Goal: Find specific page/section: Find specific page/section

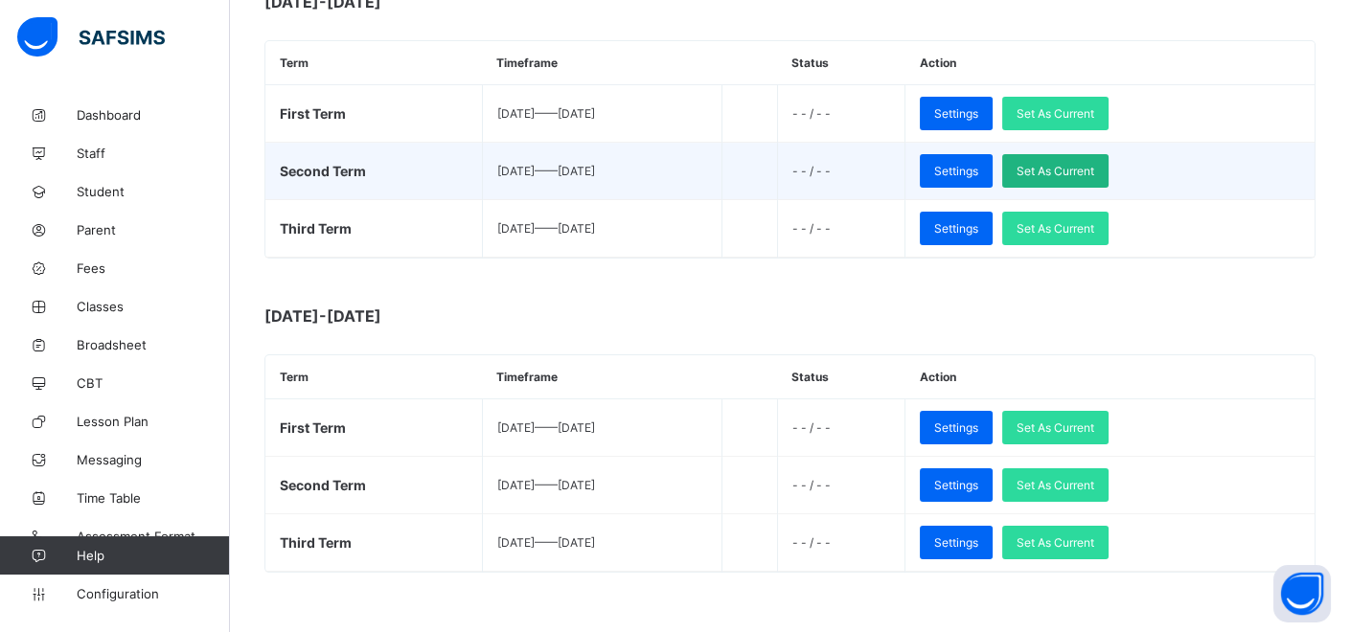
scroll to position [628, 0]
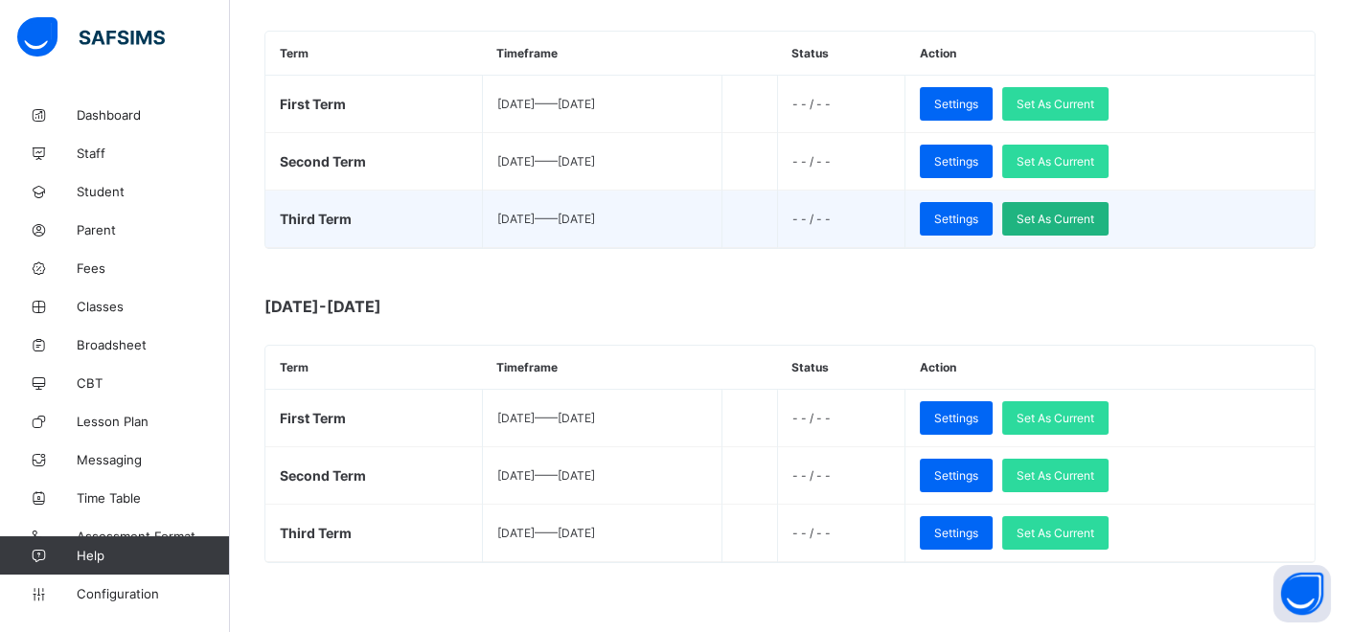
click at [1094, 219] on span "Set As Current" at bounding box center [1056, 219] width 78 height 14
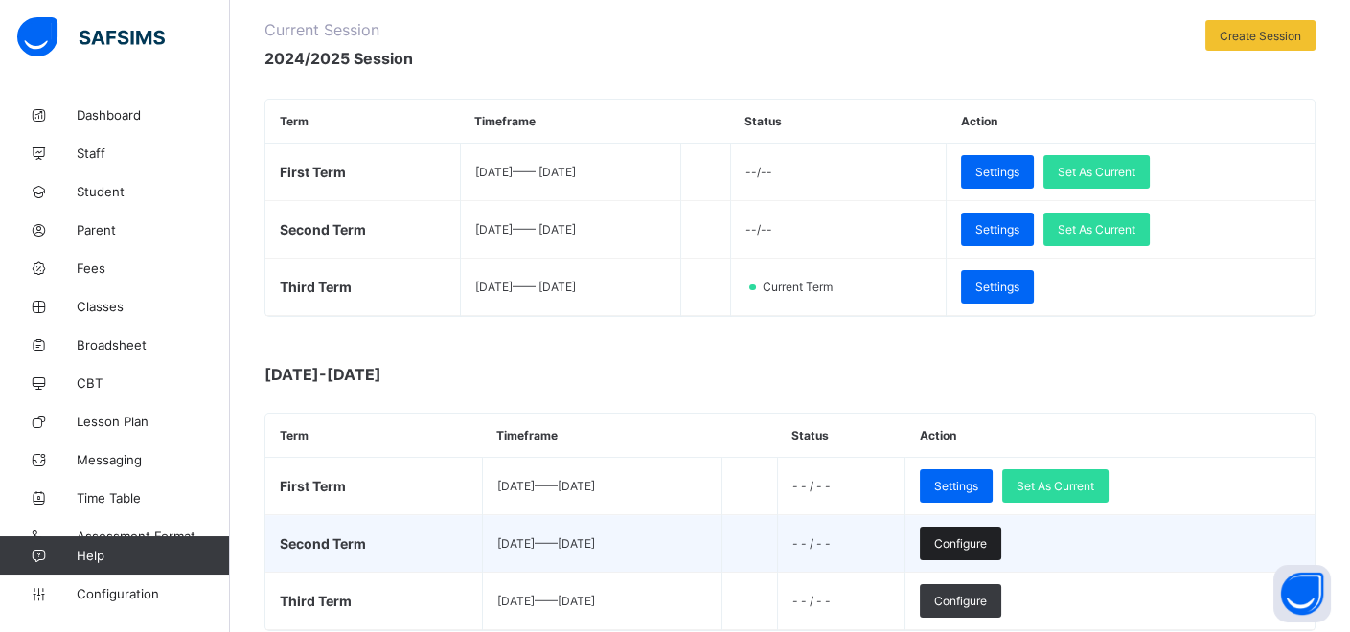
scroll to position [213, 0]
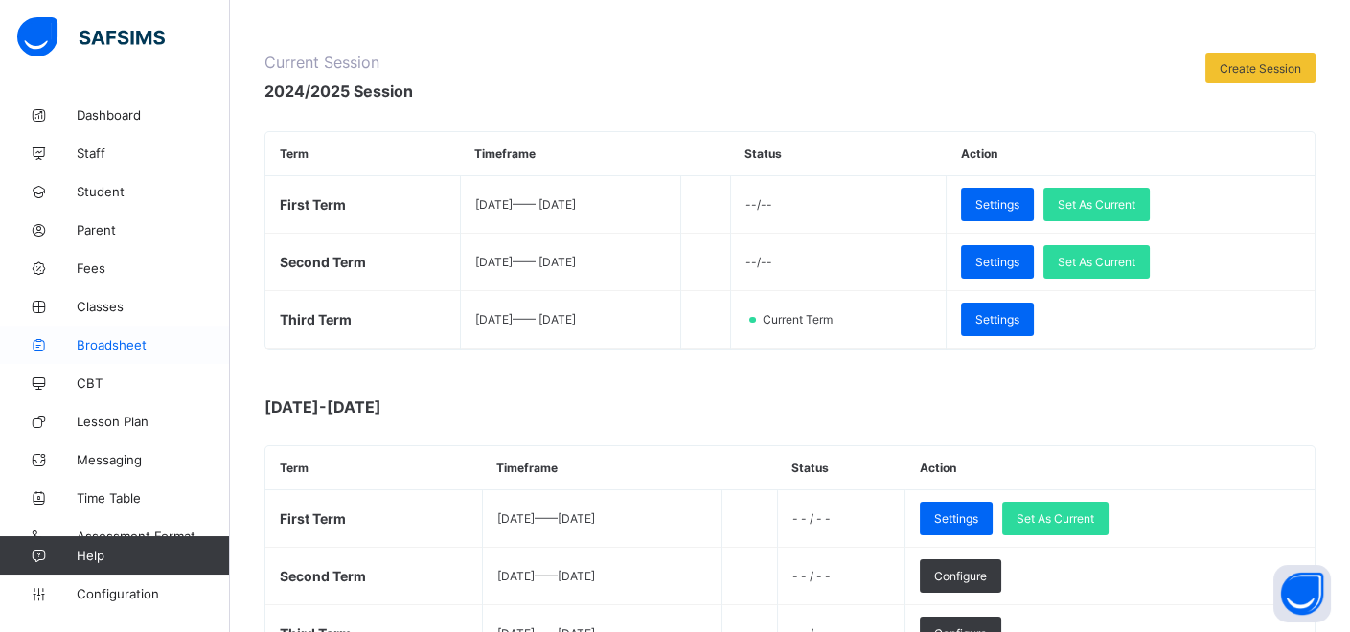
click at [134, 342] on span "Broadsheet" at bounding box center [153, 344] width 153 height 15
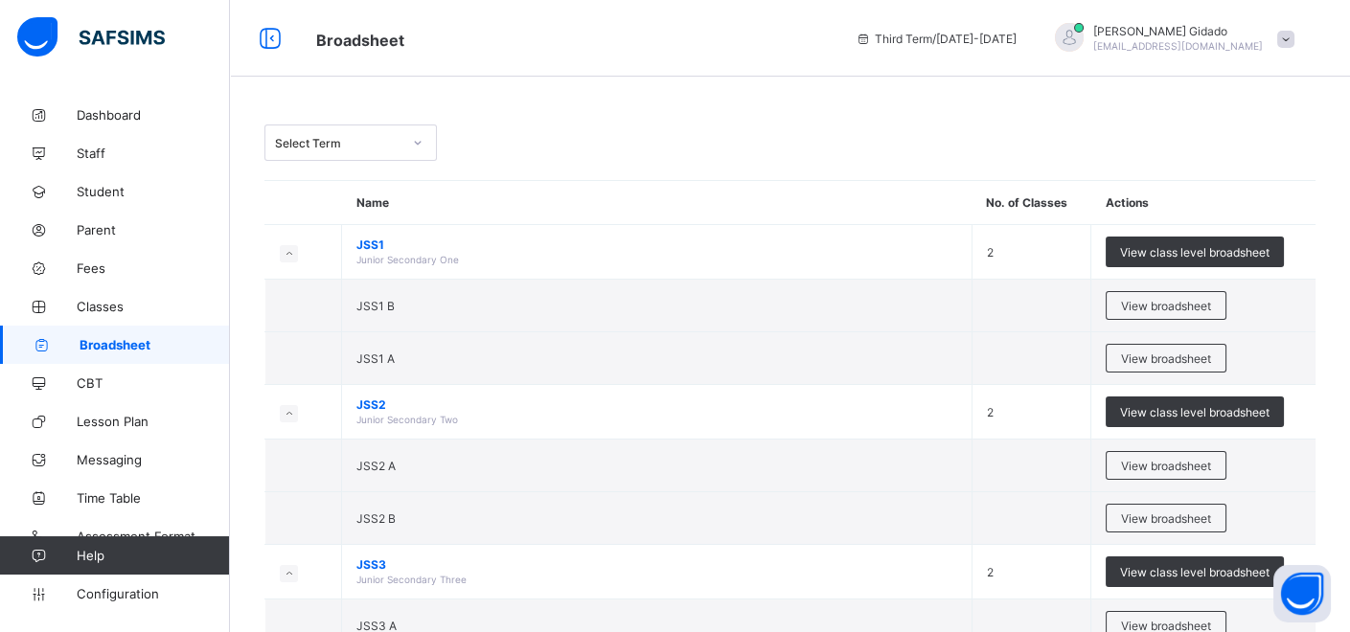
click at [414, 150] on div at bounding box center [418, 142] width 33 height 31
click at [503, 146] on div "Select Term" at bounding box center [789, 143] width 1051 height 36
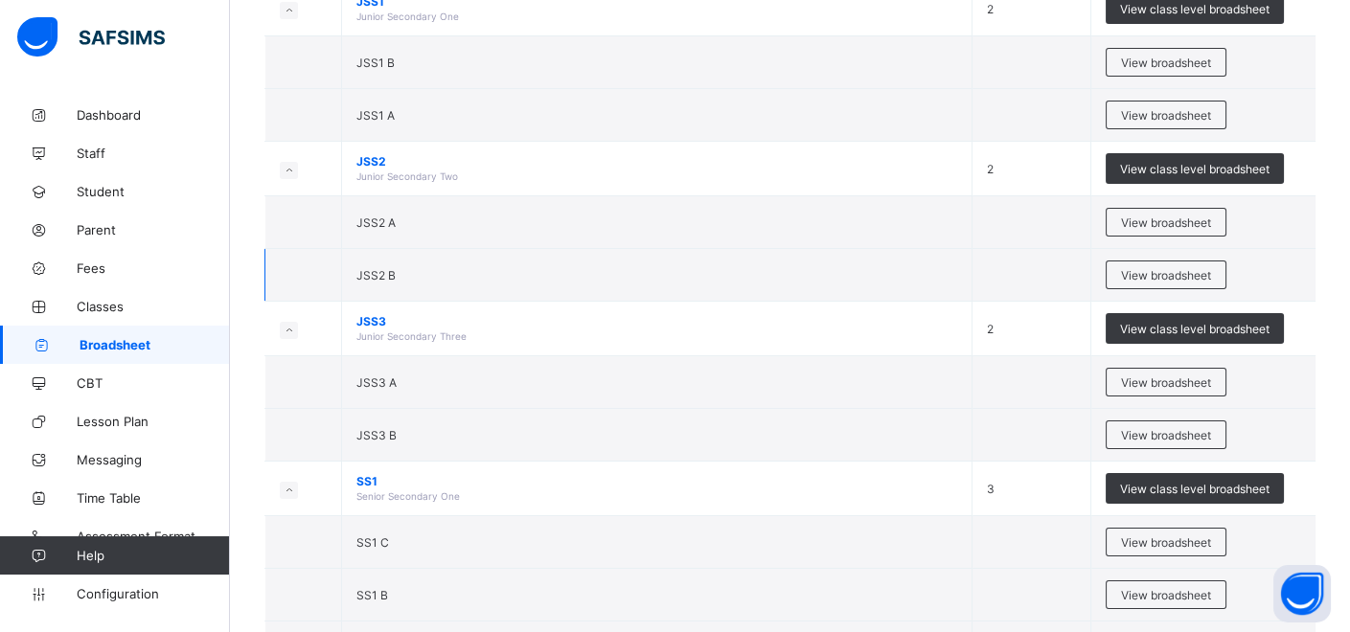
scroll to position [319, 0]
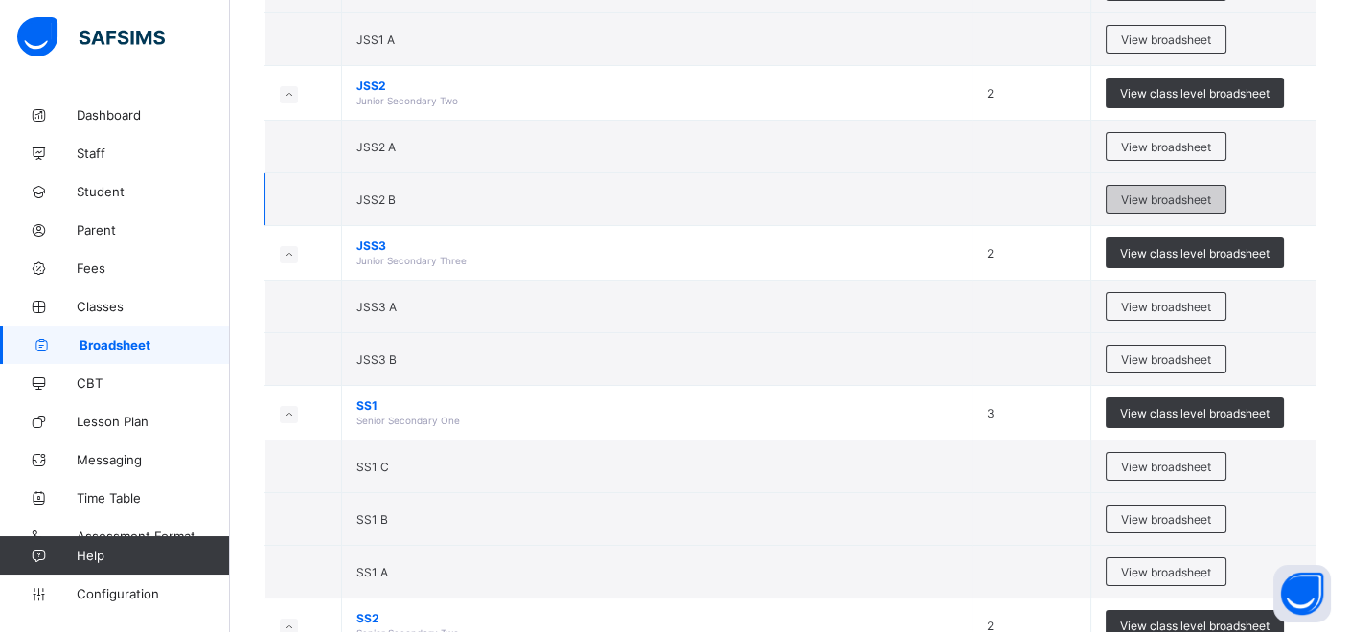
click at [1157, 185] on div "View broadsheet" at bounding box center [1166, 199] width 121 height 29
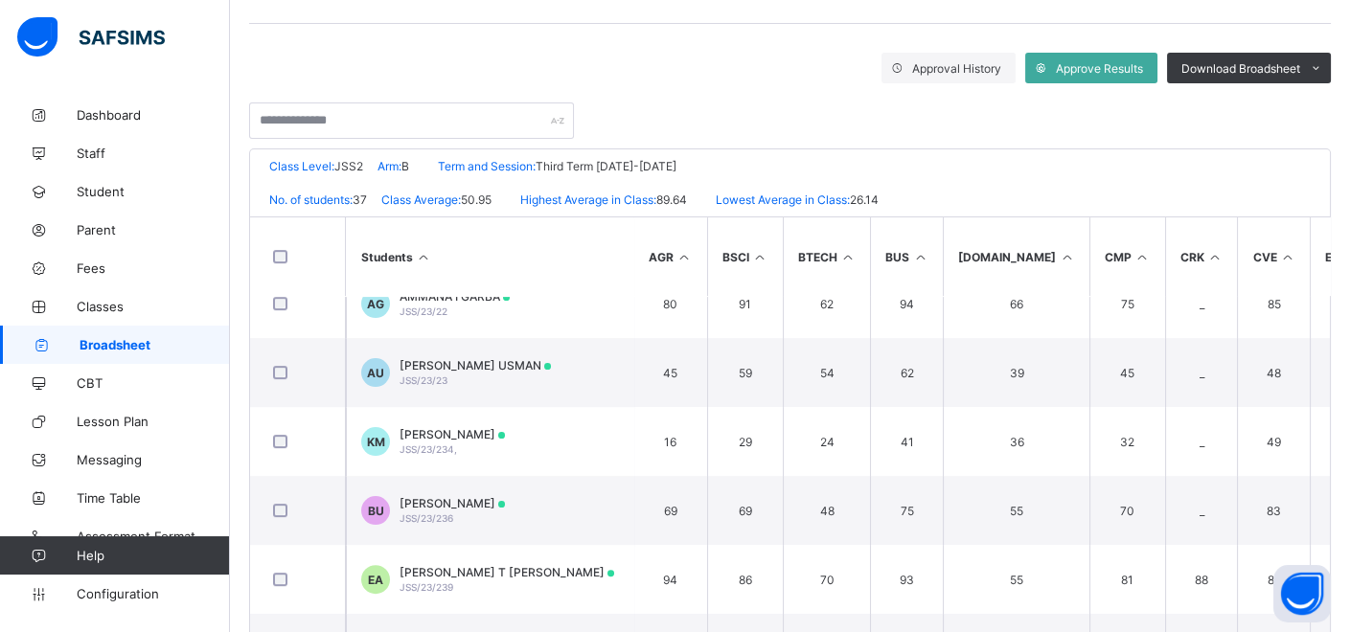
scroll to position [81, 0]
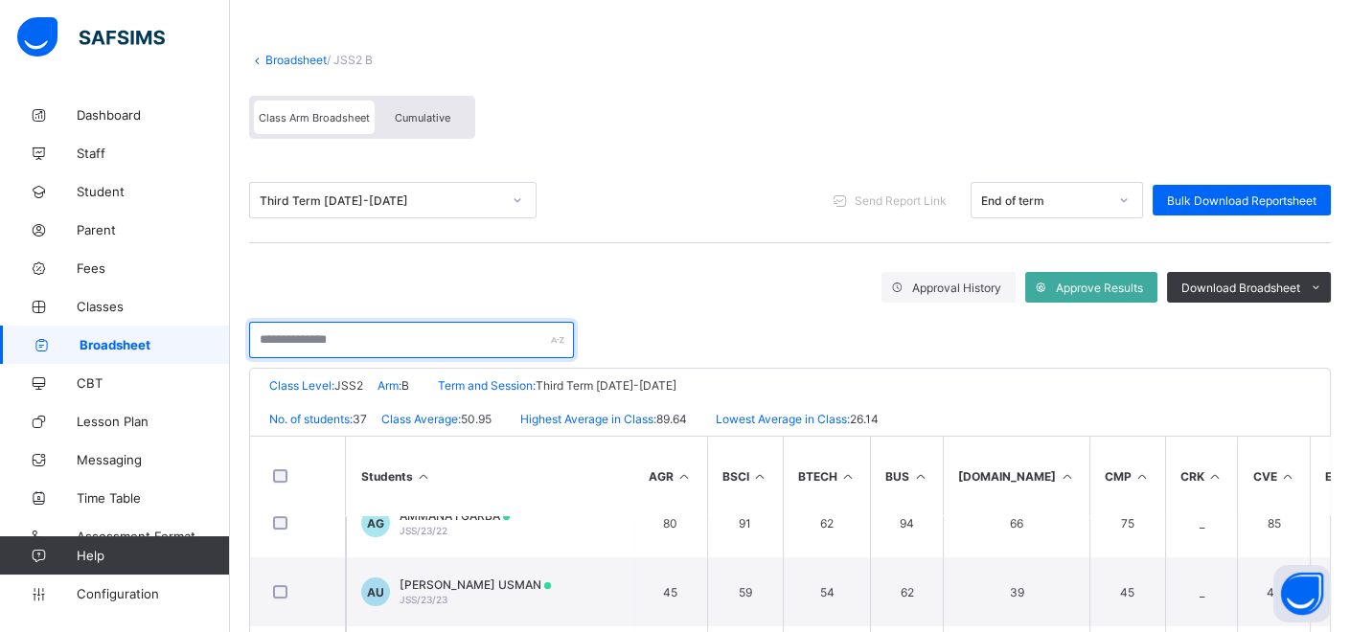
click at [484, 333] on input "text" at bounding box center [411, 340] width 325 height 36
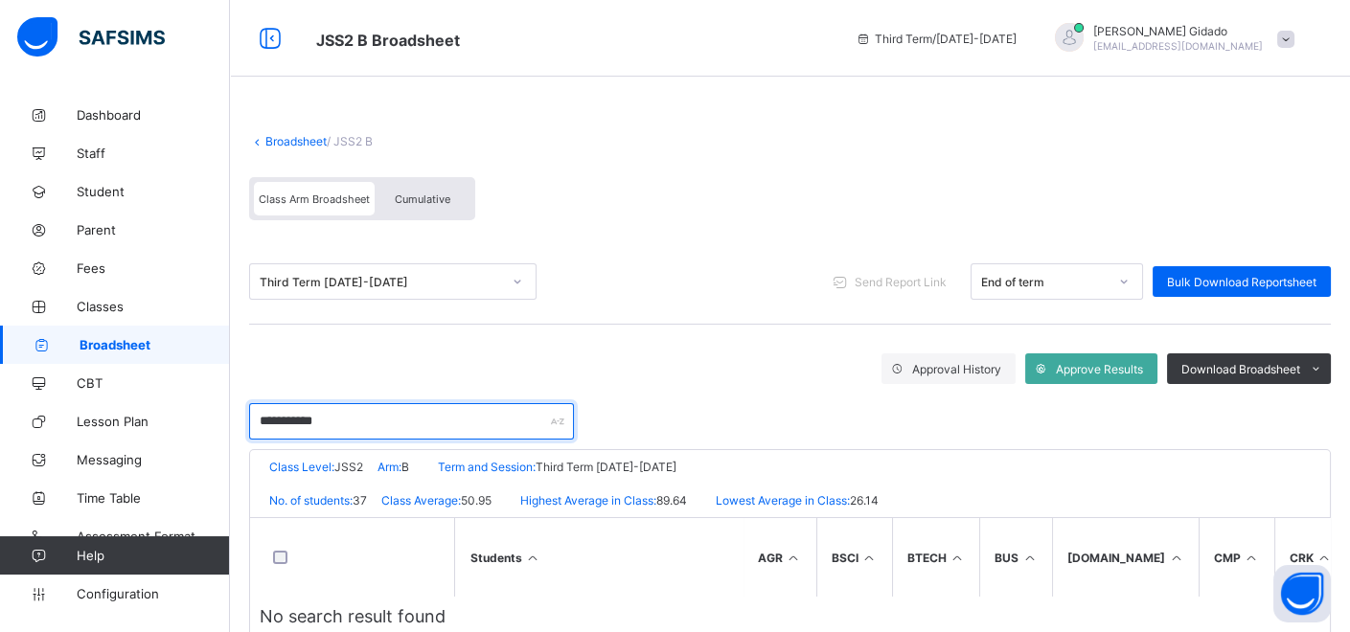
scroll to position [49, 0]
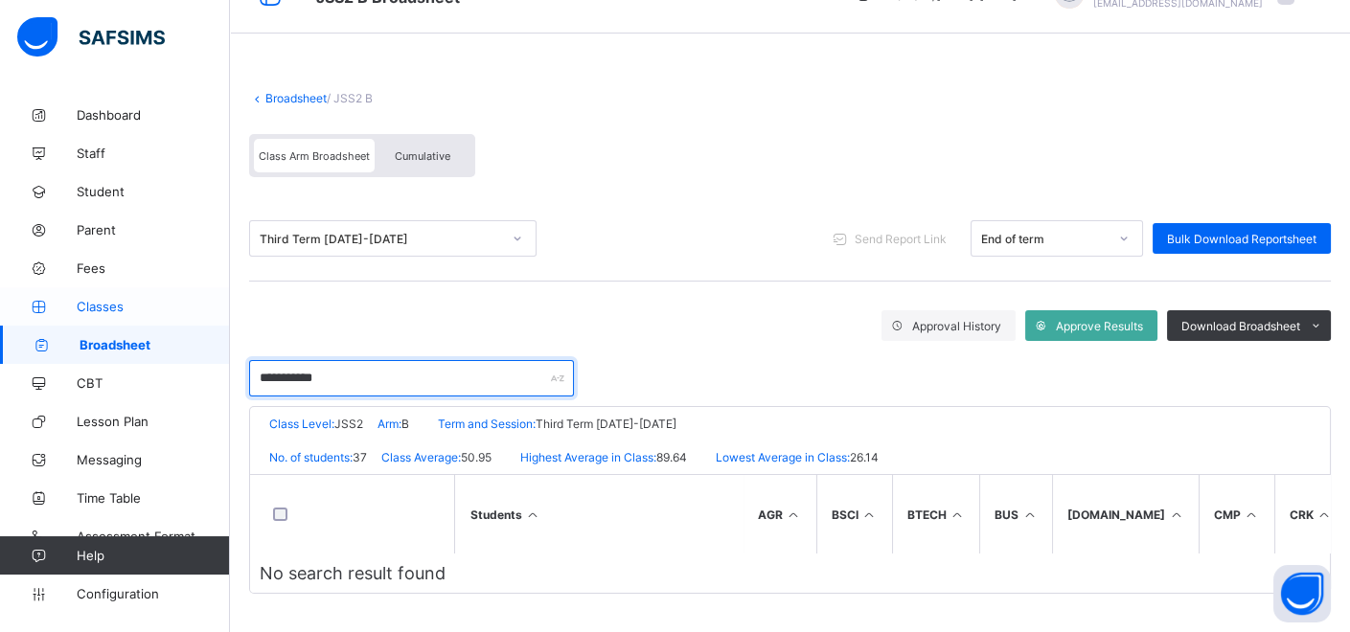
type input "**********"
click at [101, 303] on span "Classes" at bounding box center [153, 306] width 153 height 15
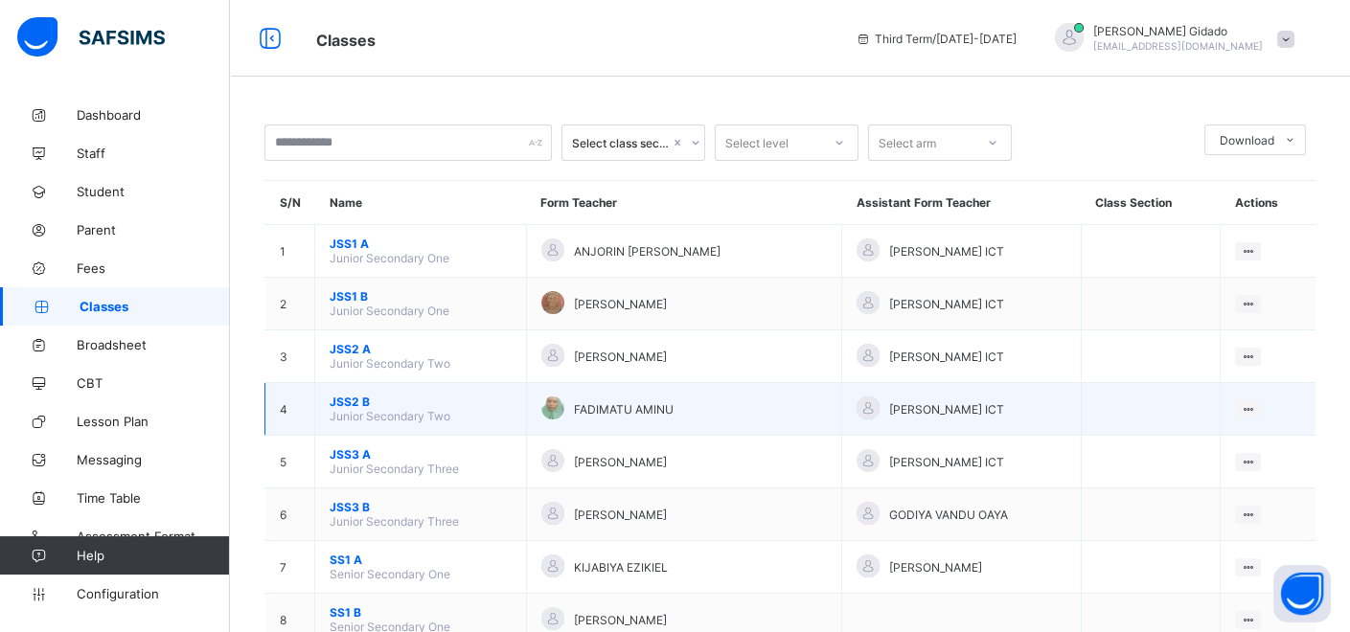
click at [337, 400] on span "JSS2 B" at bounding box center [421, 402] width 182 height 14
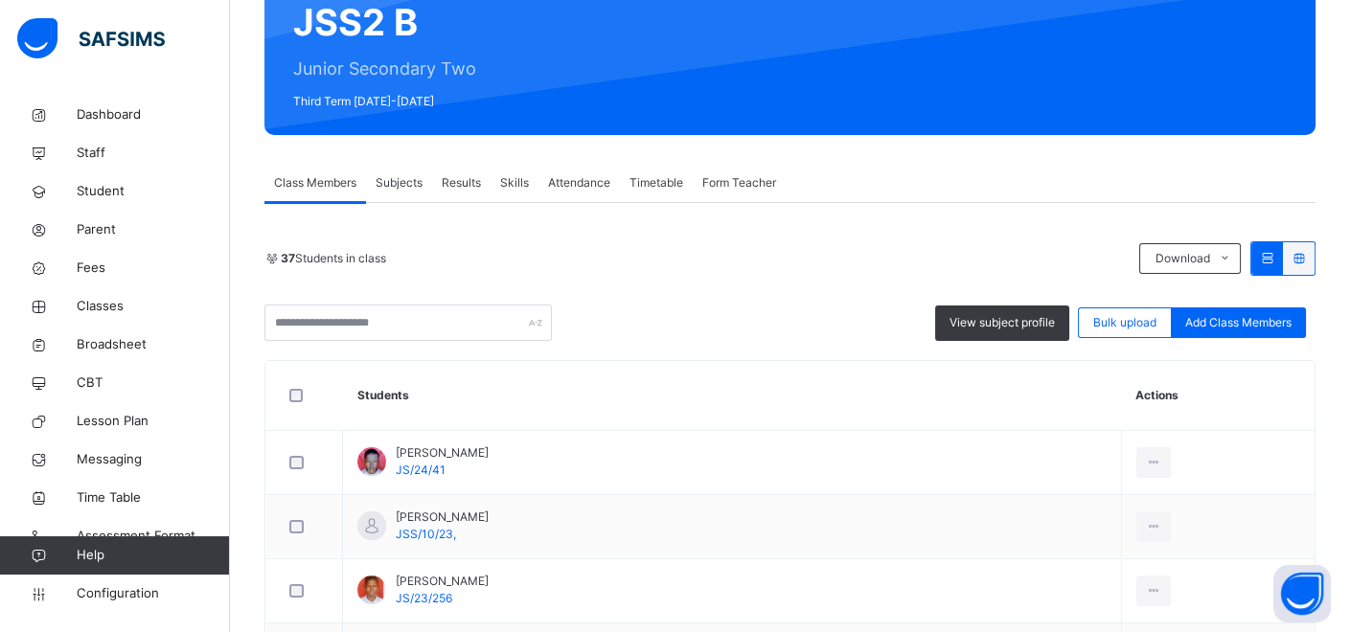
scroll to position [122, 0]
